Goal: Information Seeking & Learning: Learn about a topic

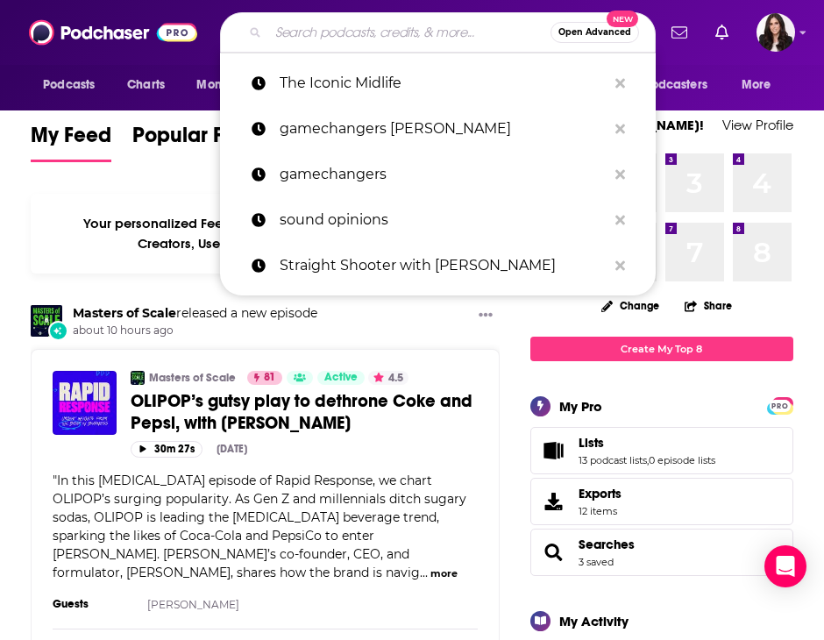
click at [339, 41] on input "Search podcasts, credits, & more..." at bounding box center [409, 32] width 282 height 28
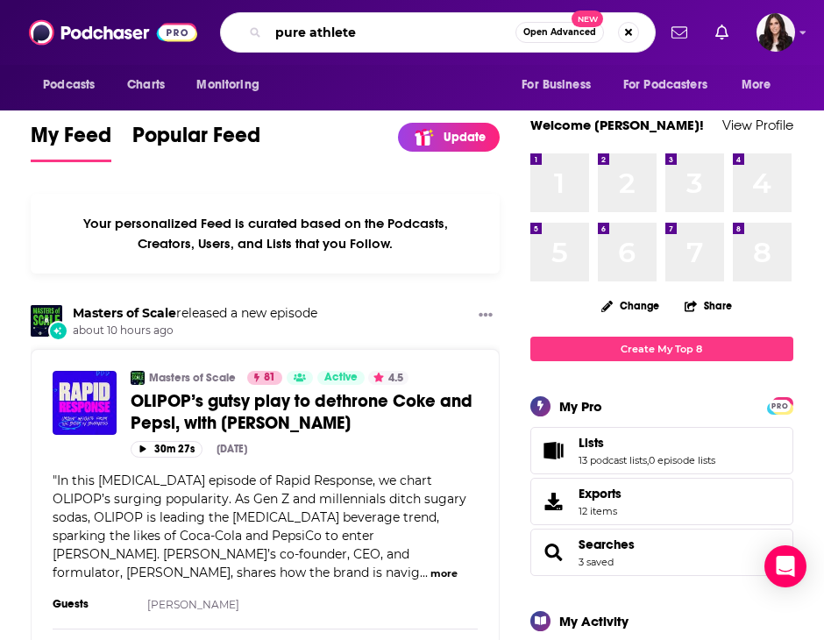
type input "pure athlete"
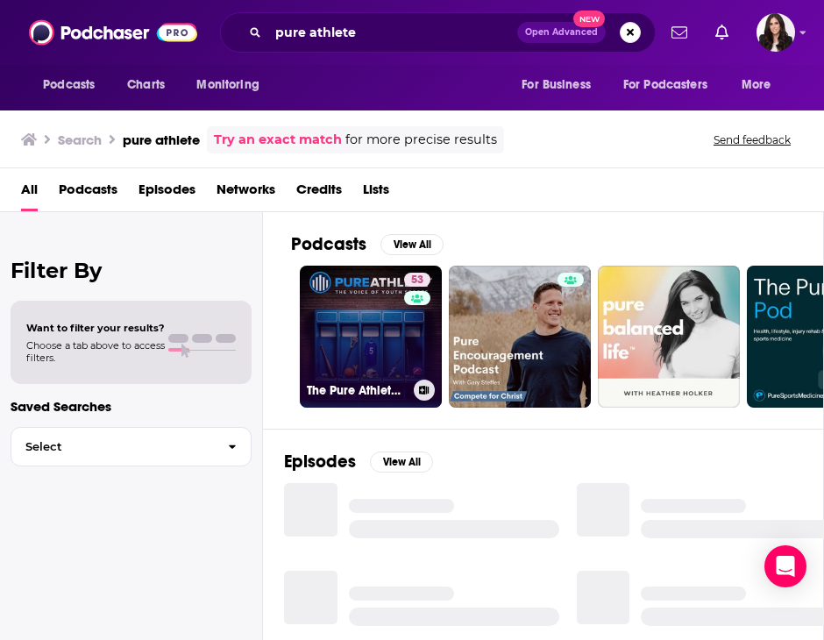
click at [334, 340] on link "53 The Pure Athlete Podcast" at bounding box center [371, 337] width 142 height 142
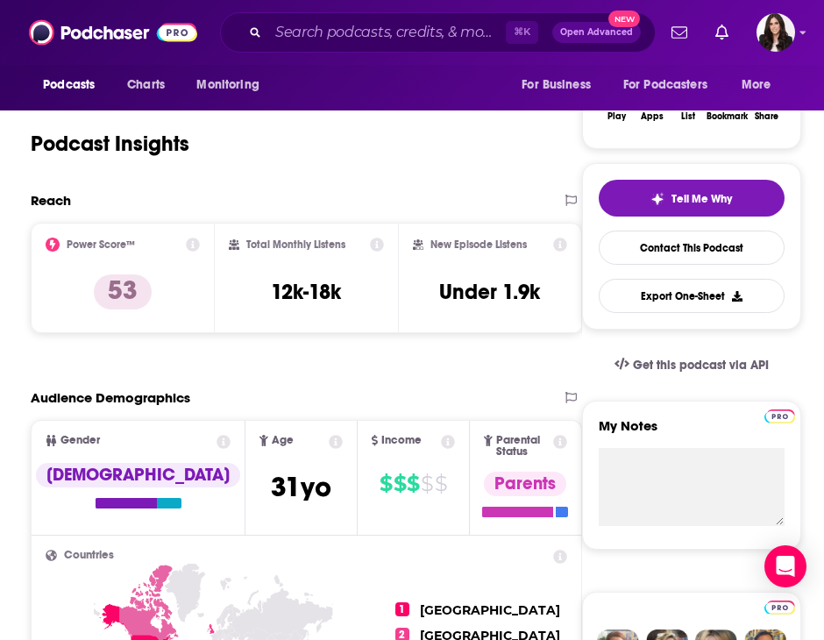
scroll to position [309, 0]
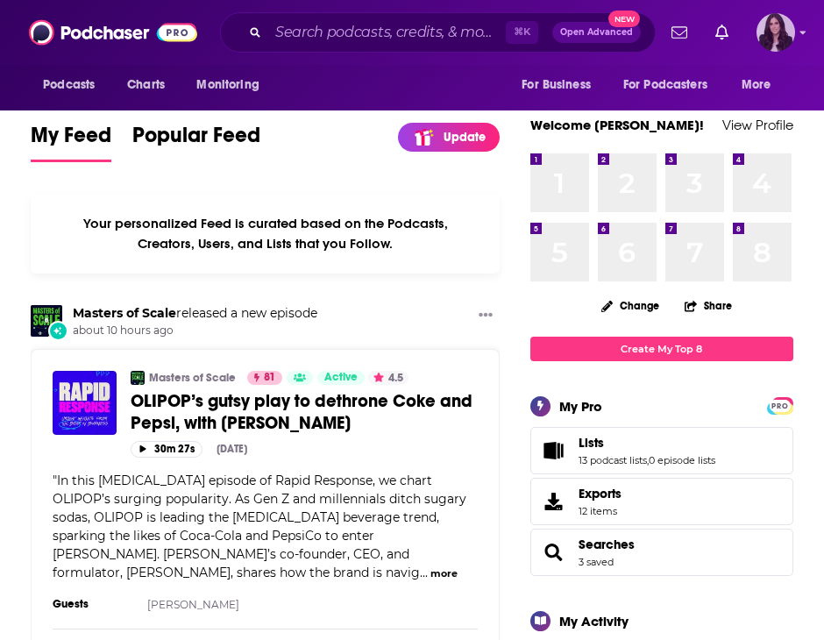
click at [800, 32] on icon "Show profile menu" at bounding box center [803, 32] width 7 height 11
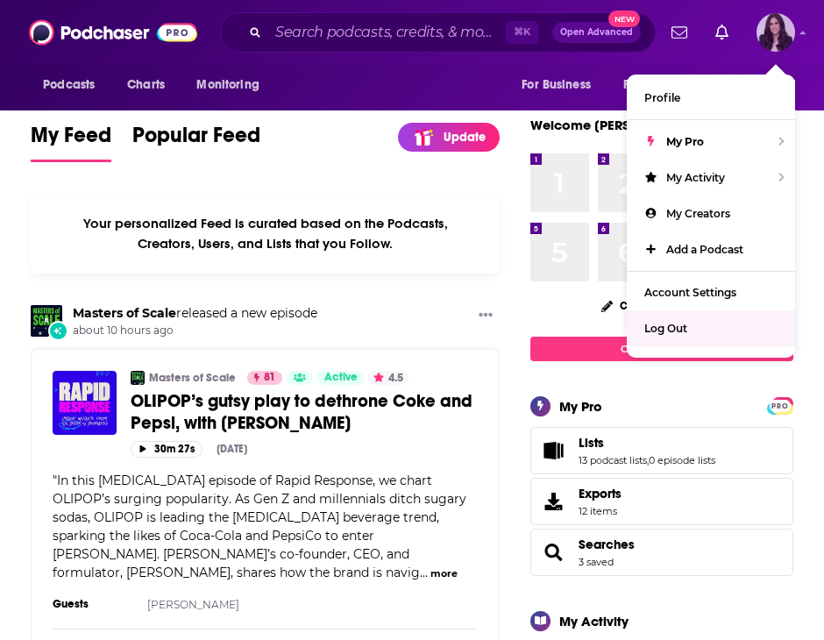
click at [669, 322] on span "Log Out" at bounding box center [666, 328] width 43 height 13
